Goal: Task Accomplishment & Management: Manage account settings

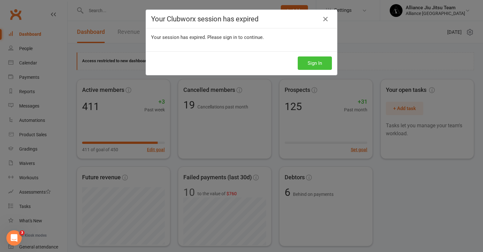
click at [307, 63] on button "Sign In" at bounding box center [315, 63] width 34 height 13
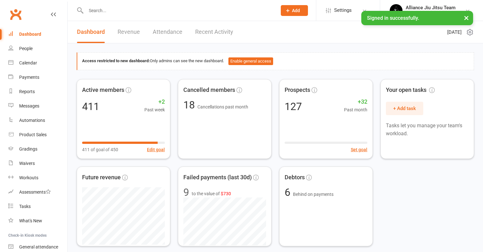
click at [105, 11] on input "text" at bounding box center [178, 10] width 188 height 9
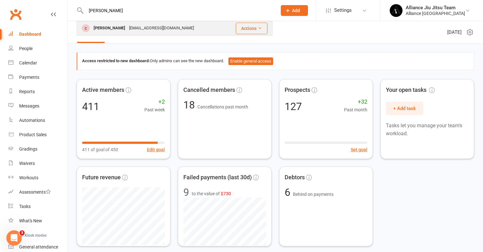
type input "[PERSON_NAME]"
click at [127, 31] on div "[EMAIL_ADDRESS][DOMAIN_NAME]" at bounding box center [161, 28] width 69 height 9
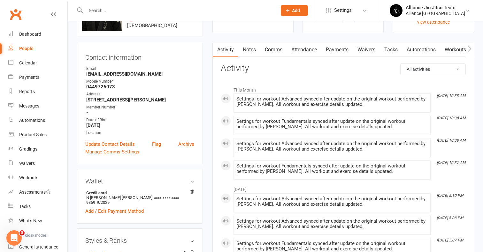
scroll to position [44, 0]
click at [337, 49] on link "Payments" at bounding box center [337, 49] width 32 height 15
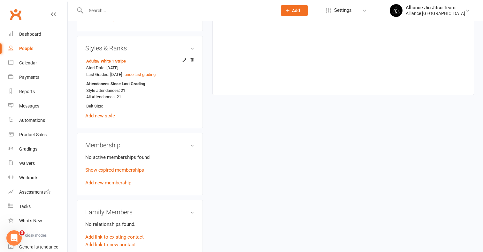
scroll to position [242, 0]
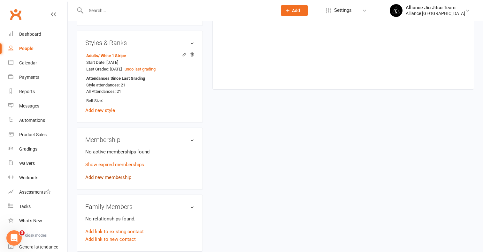
click at [120, 175] on link "Add new membership" at bounding box center [108, 178] width 46 height 6
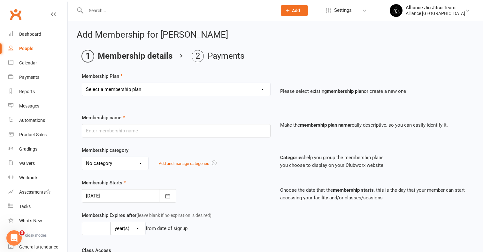
select select "1"
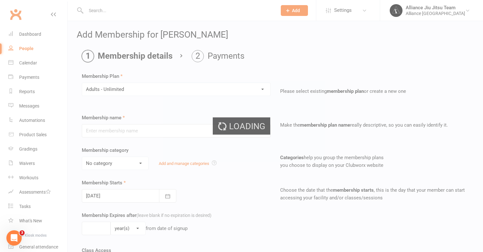
type input "Adults - Unlimited"
select select "0"
type input "0"
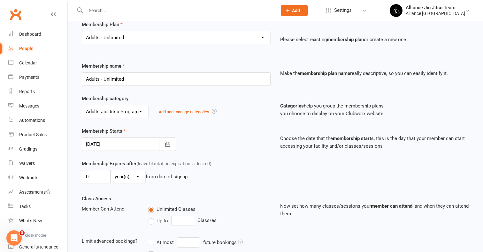
scroll to position [69, 0]
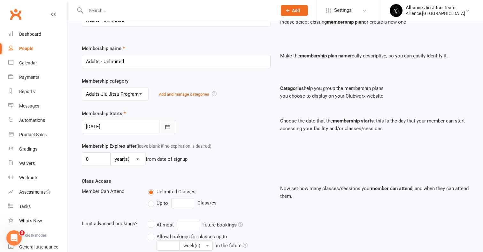
click at [171, 129] on button "button" at bounding box center [167, 126] width 17 height 13
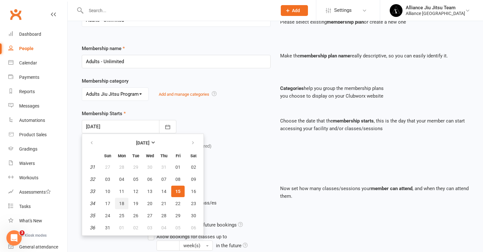
click at [123, 205] on span "18" at bounding box center [121, 203] width 5 height 5
type input "[DATE]"
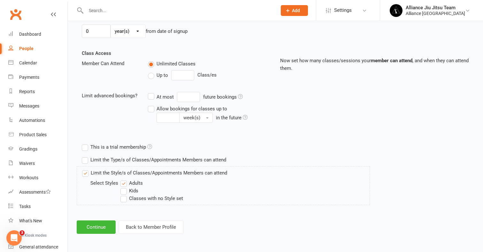
scroll to position [202, 0]
click at [98, 222] on button "Continue" at bounding box center [96, 227] width 39 height 13
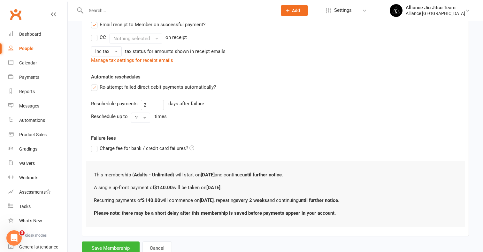
scroll to position [0, 0]
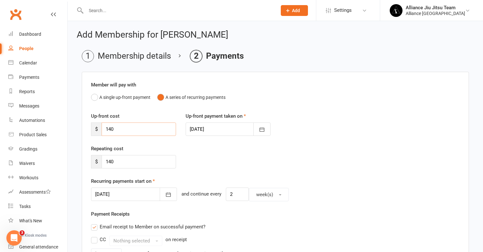
click at [117, 128] on input "140" at bounding box center [139, 129] width 74 height 13
drag, startPoint x: 110, startPoint y: 130, endPoint x: 121, endPoint y: 130, distance: 11.2
click at [121, 130] on input "140" at bounding box center [139, 129] width 74 height 13
click at [124, 138] on div "Up-front cost $ 140 Up-front payment taken on [DATE] [DATE] Sun Mon Tue Wed Thu…" at bounding box center [275, 128] width 378 height 33
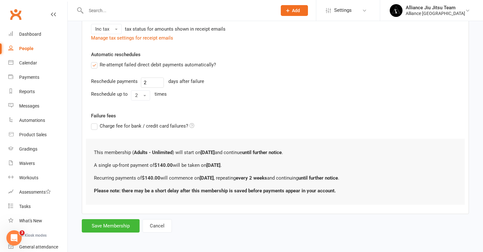
scroll to position [230, 0]
click at [108, 219] on button "Save Membership" at bounding box center [111, 225] width 58 height 13
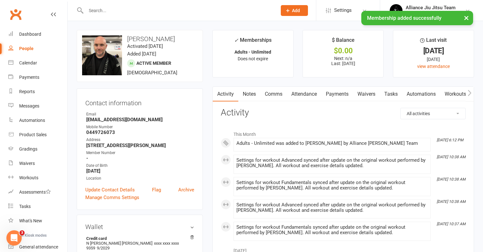
click at [337, 95] on link "Payments" at bounding box center [337, 94] width 32 height 15
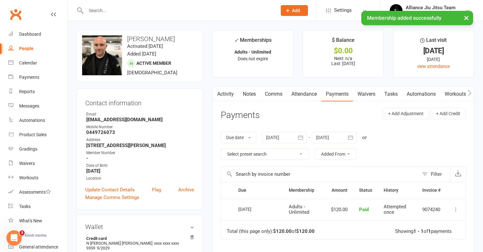
click at [300, 139] on icon "button" at bounding box center [300, 137] width 6 height 6
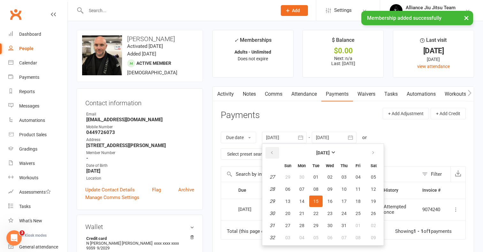
click at [274, 153] on icon "button" at bounding box center [271, 152] width 4 height 5
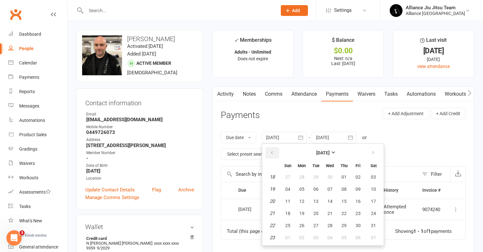
click at [274, 153] on icon "button" at bounding box center [271, 152] width 4 height 5
click at [316, 182] on table "[DATE] Sun Mon Tue Wed Thu Fri Sat 14 30 31 01 02 03 04 05 15 06 07 08 09 10 11…" at bounding box center [322, 194] width 119 height 99
click at [318, 175] on span "01" at bounding box center [315, 177] width 5 height 5
type input "[DATE]"
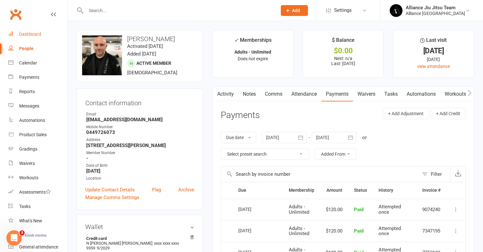
click at [34, 38] on link "Dashboard" at bounding box center [37, 34] width 59 height 14
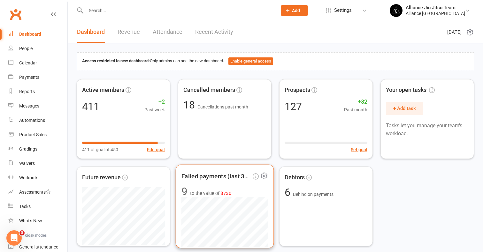
click at [206, 186] on span "9 to the value of $730" at bounding box center [224, 191] width 87 height 11
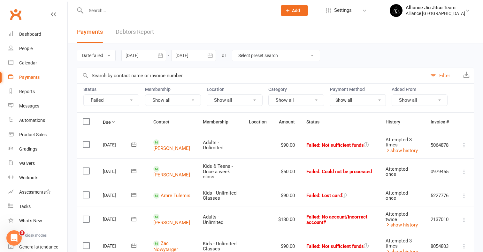
click at [462, 146] on icon at bounding box center [464, 145] width 6 height 6
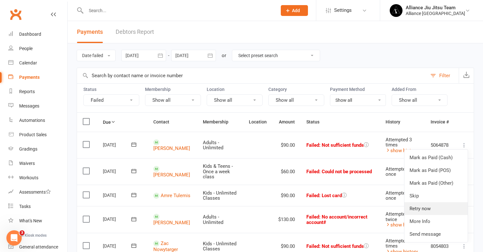
click at [431, 209] on link "Retry now" at bounding box center [435, 208] width 63 height 13
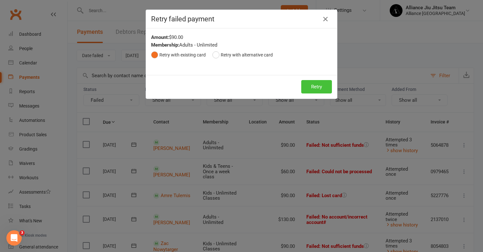
click at [323, 92] on button "Retry" at bounding box center [316, 86] width 31 height 13
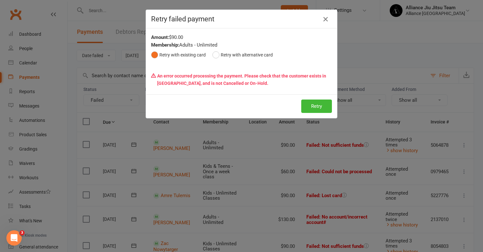
click at [328, 19] on icon "button" at bounding box center [325, 19] width 8 height 8
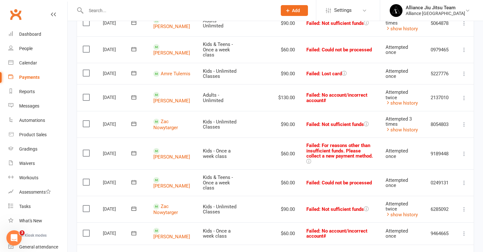
scroll to position [119, 0]
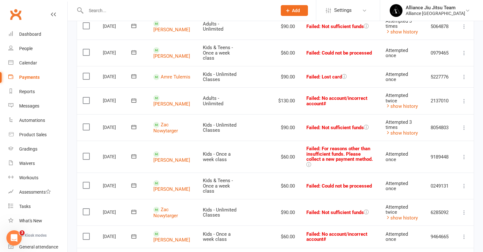
click at [464, 209] on icon at bounding box center [464, 212] width 6 height 6
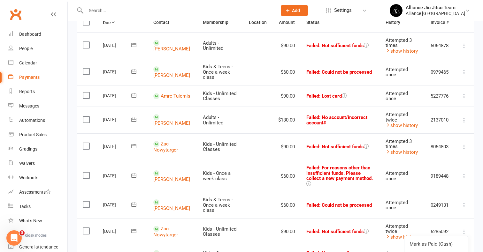
scroll to position [95, 0]
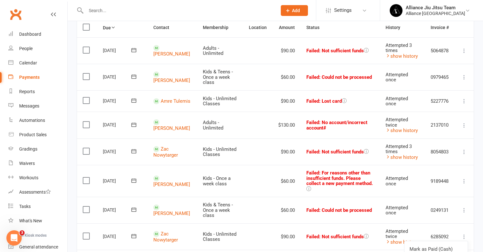
click at [463, 125] on icon at bounding box center [464, 125] width 6 height 6
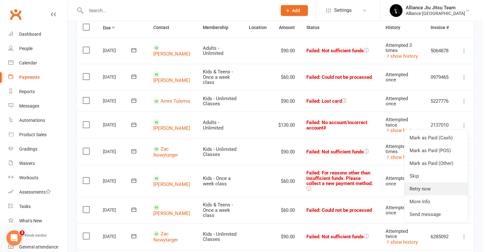
click at [429, 187] on link "Retry now" at bounding box center [435, 189] width 63 height 13
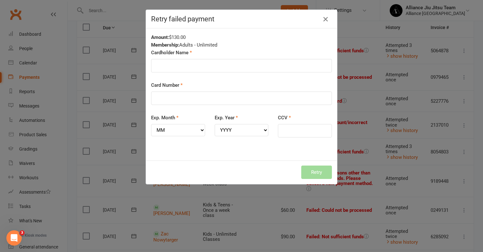
click at [326, 19] on icon "button" at bounding box center [325, 19] width 8 height 8
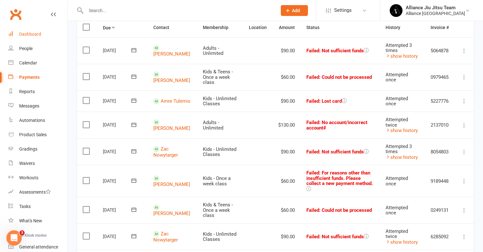
click at [29, 36] on div "Dashboard" at bounding box center [30, 34] width 22 height 5
